Goal: Use online tool/utility: Utilize a website feature to perform a specific function

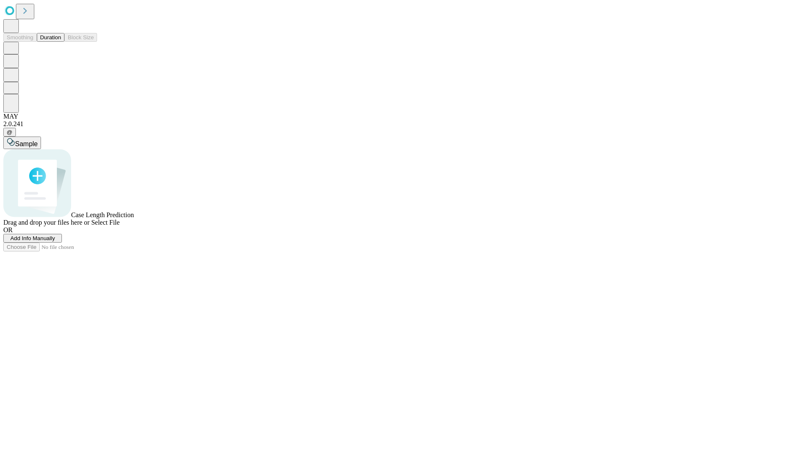
click at [61, 42] on button "Duration" at bounding box center [51, 37] width 28 height 9
click at [38, 140] on span "Sample" at bounding box center [26, 143] width 23 height 7
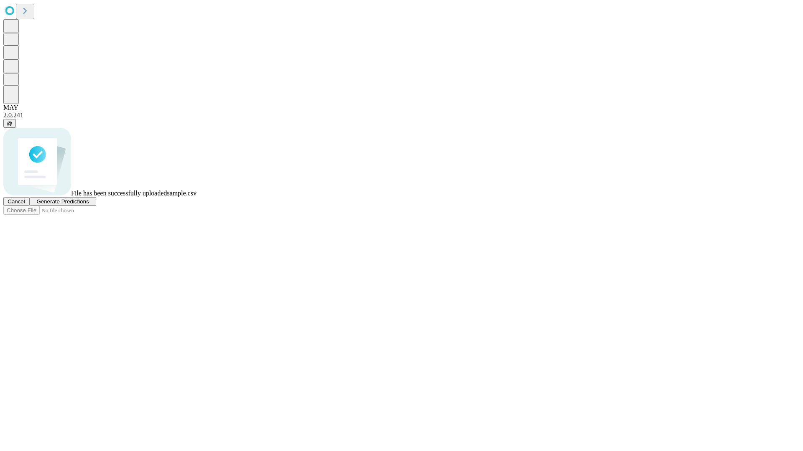
click at [89, 205] on span "Generate Predictions" at bounding box center [62, 202] width 52 height 6
